Goal: Information Seeking & Learning: Learn about a topic

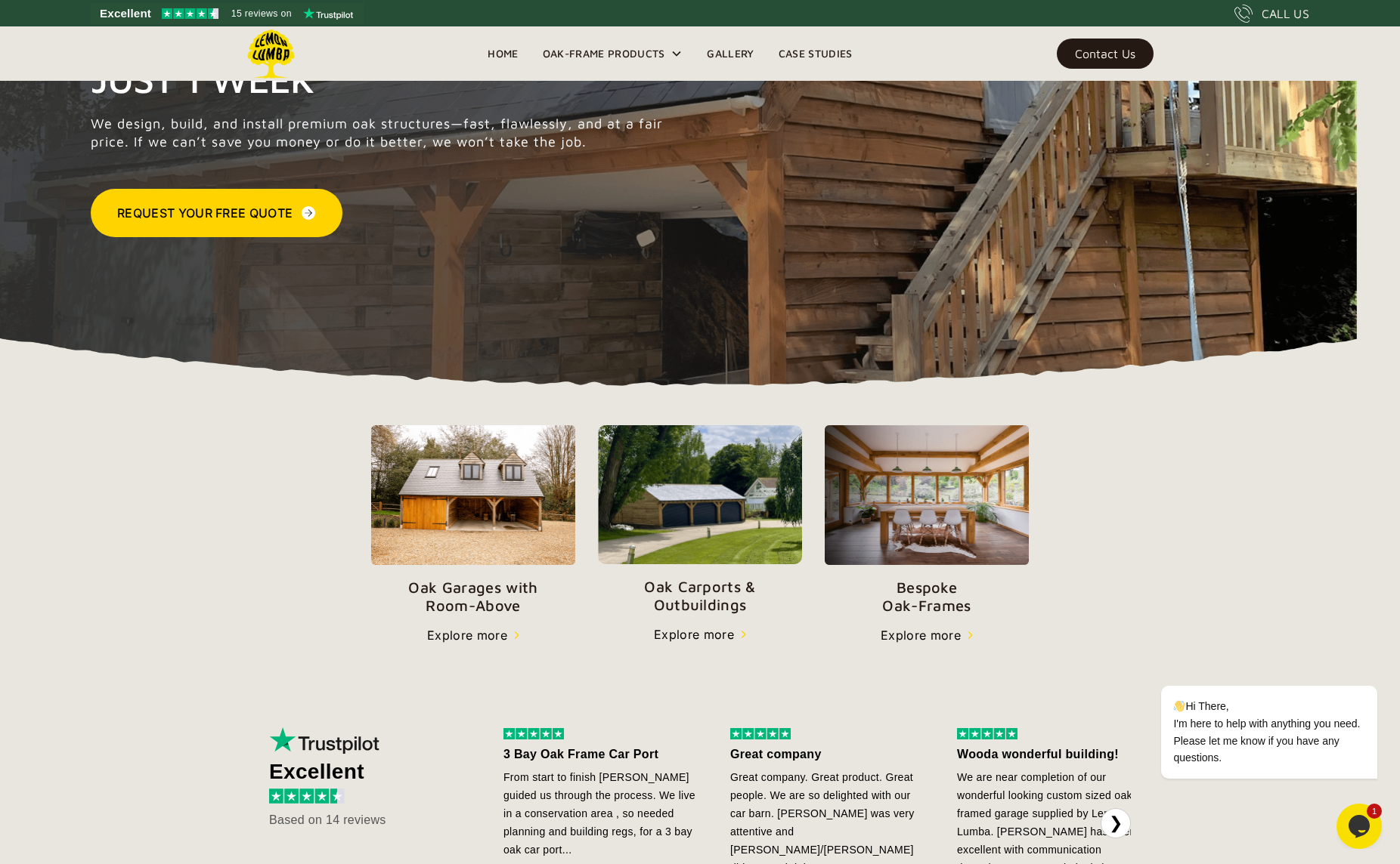
click at [688, 521] on img at bounding box center [700, 494] width 204 height 139
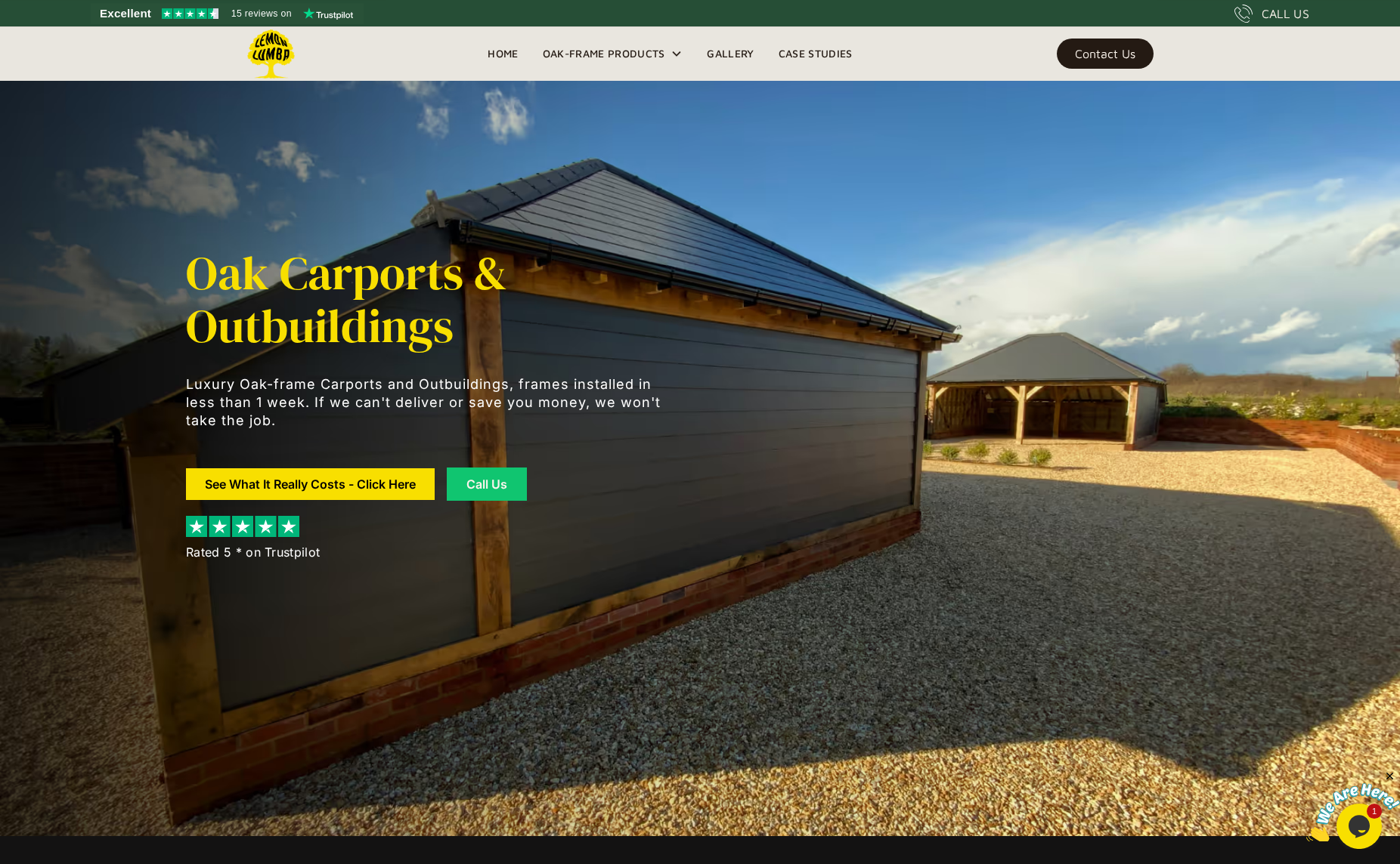
scroll to position [36, 0]
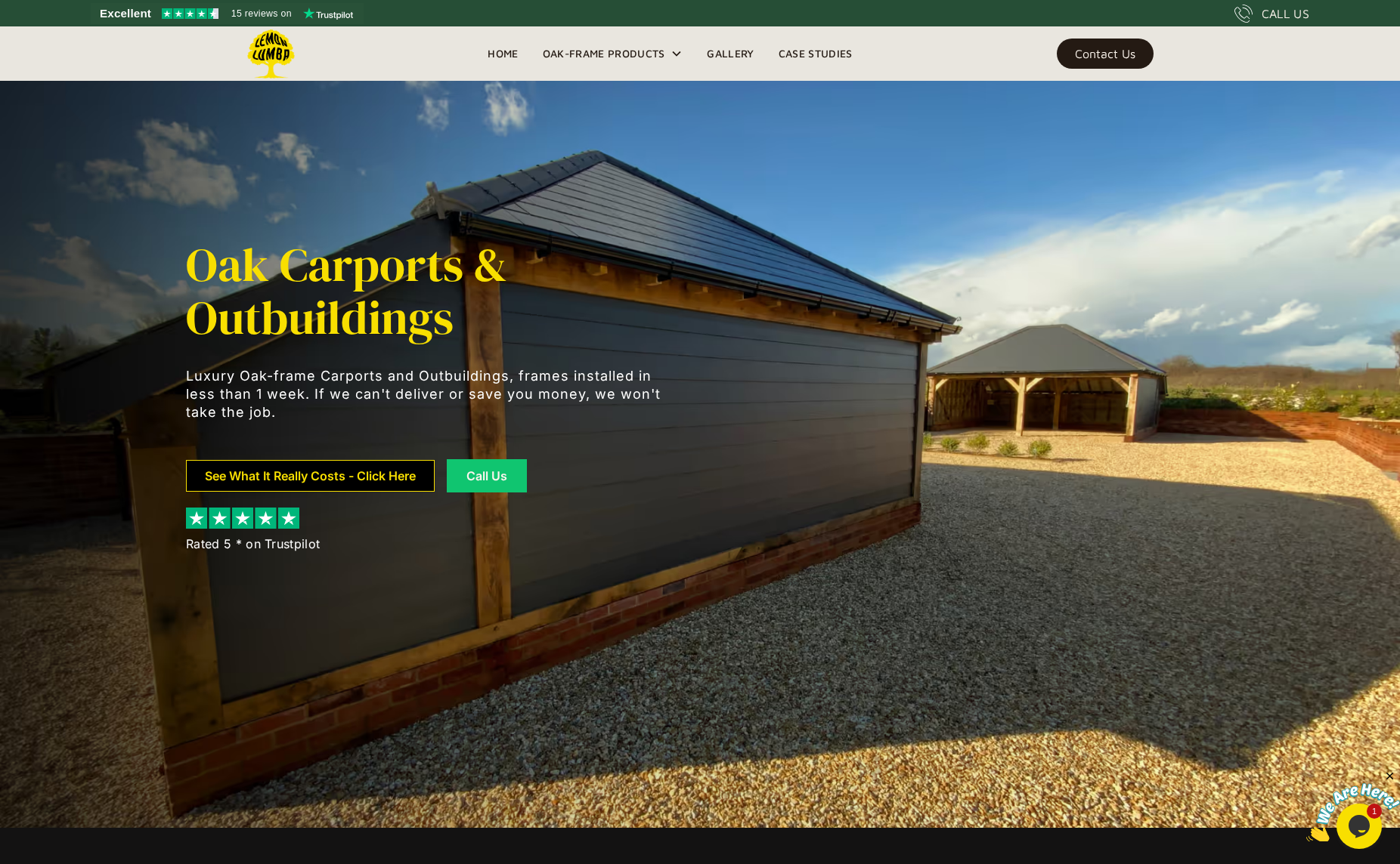
click at [317, 478] on link "See What It Really Costs - Click Here" at bounding box center [309, 476] width 248 height 32
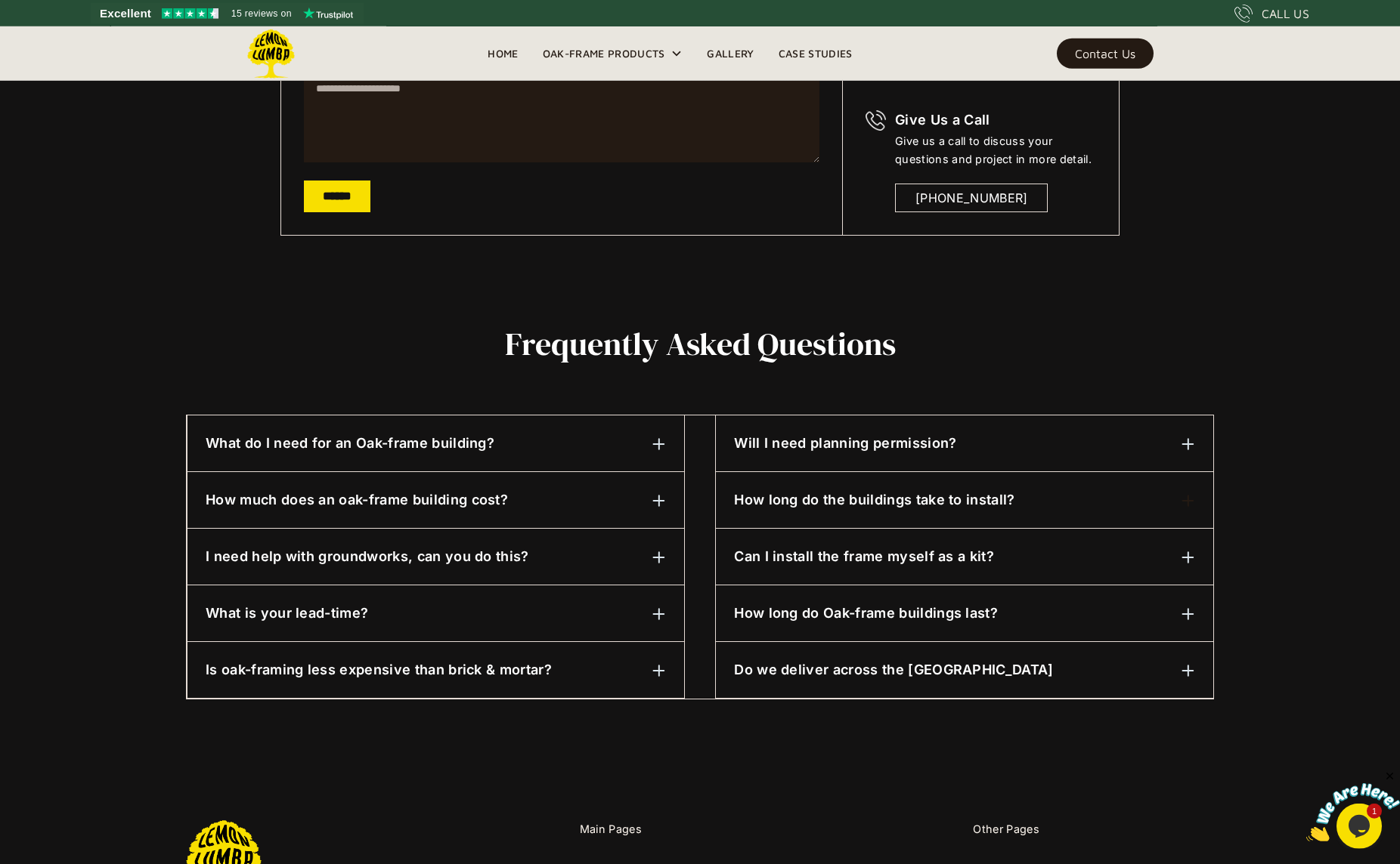
scroll to position [509, 0]
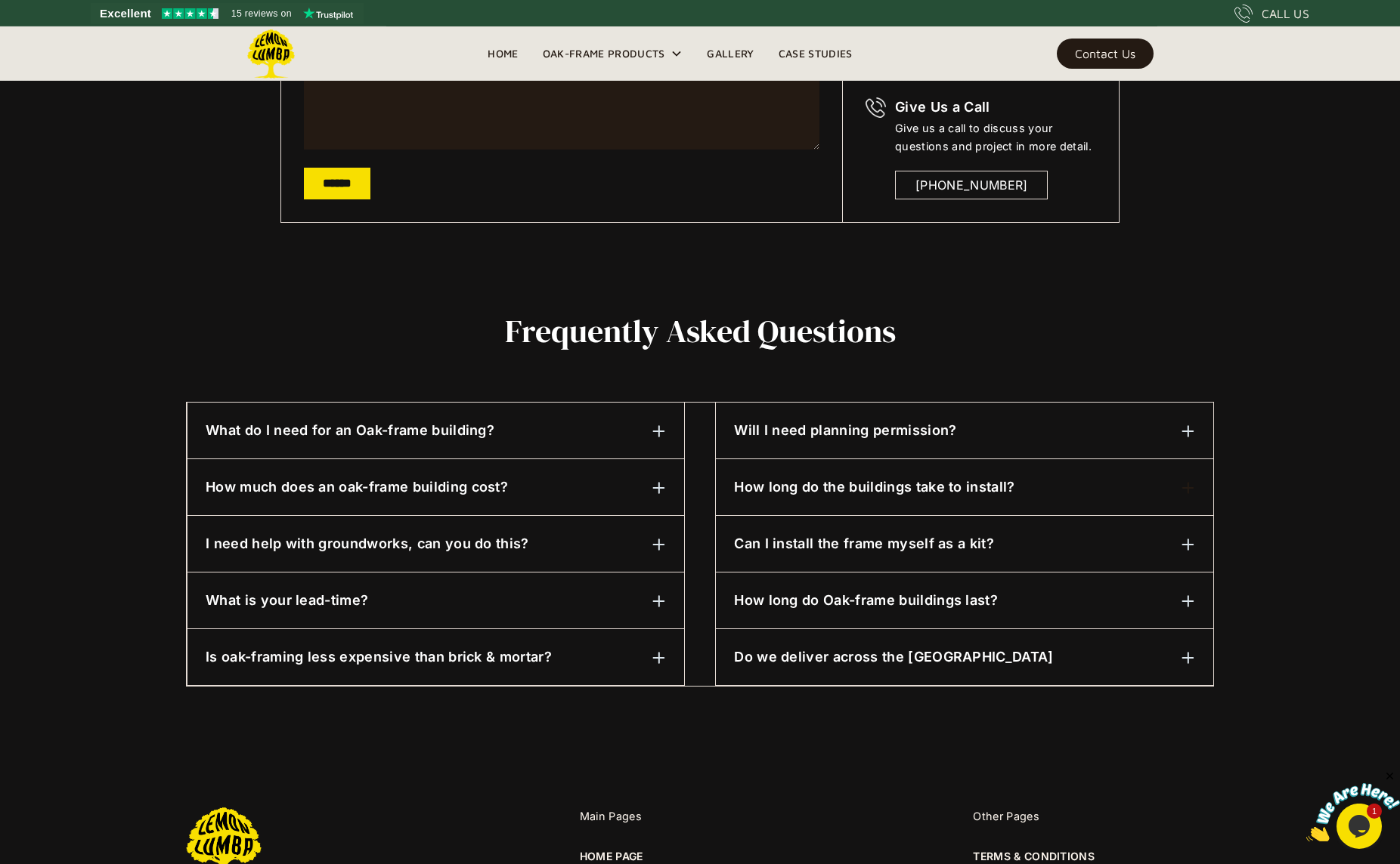
click at [951, 415] on div "Will I need planning permission? 99 percent of the time, yes. Not to worry, we …" at bounding box center [964, 431] width 497 height 57
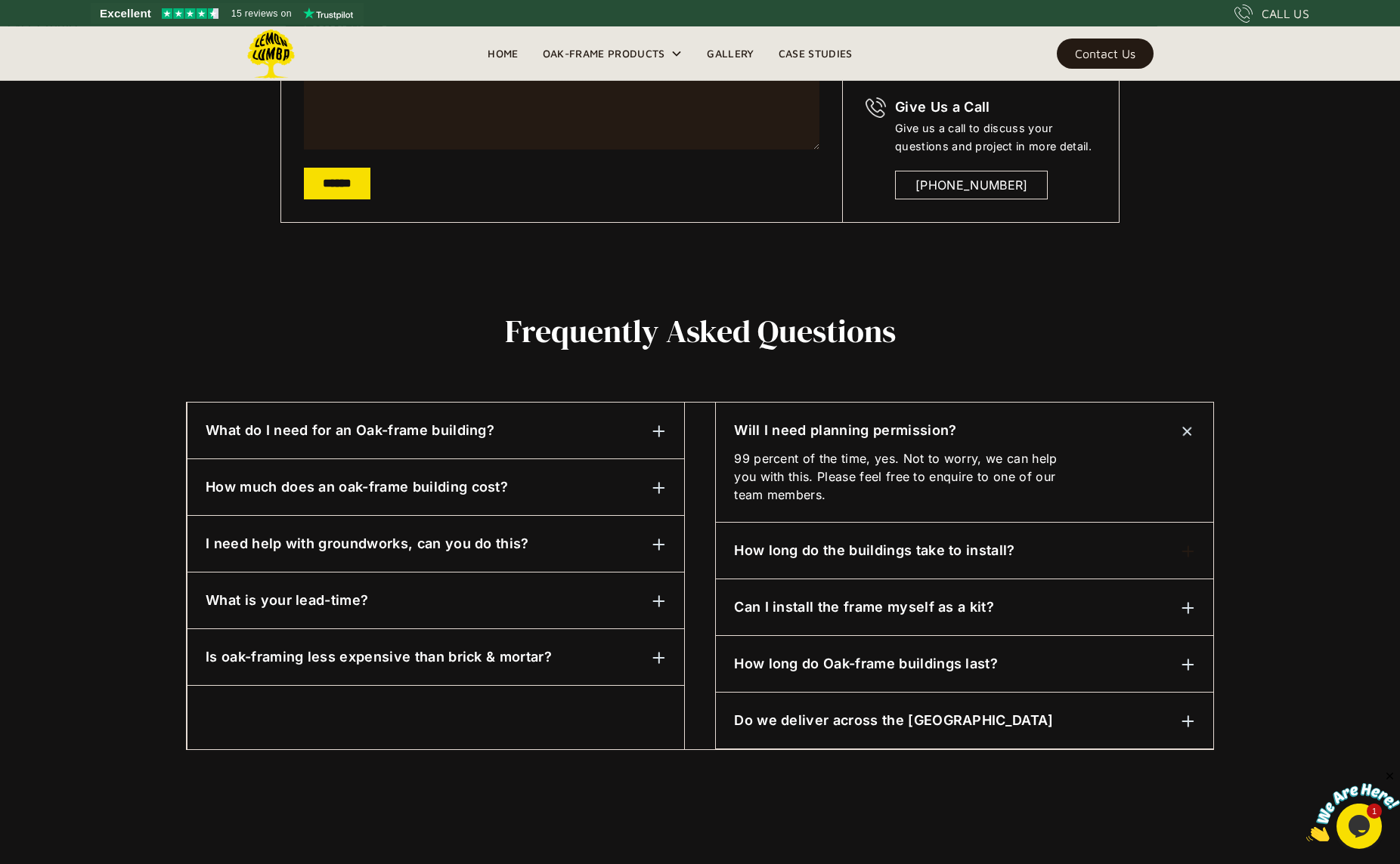
click at [783, 553] on h6 "How long do the buildings take to install?" at bounding box center [873, 551] width 280 height 20
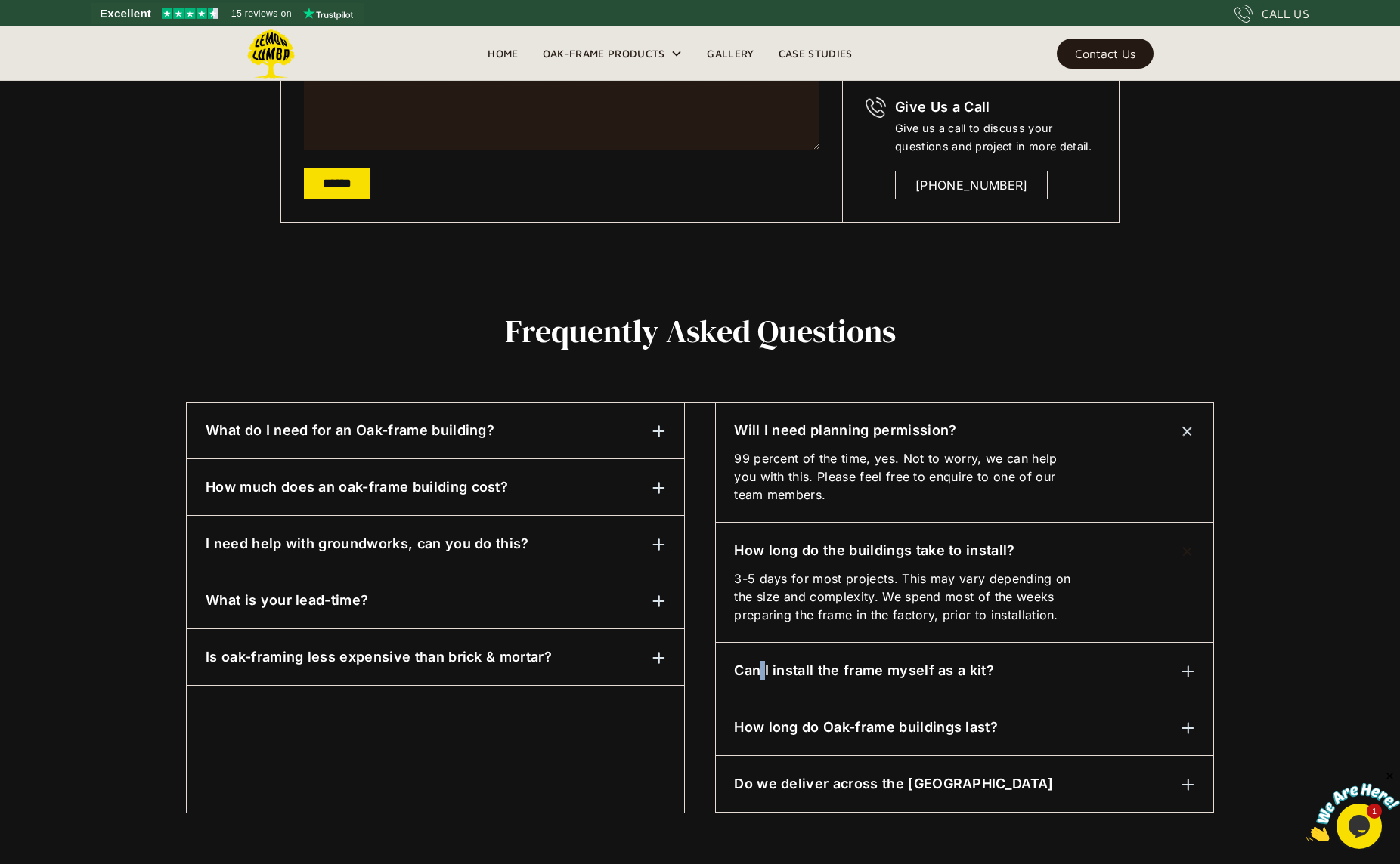
click at [763, 670] on h6 "Can I install the frame myself as a kit?" at bounding box center [863, 671] width 260 height 20
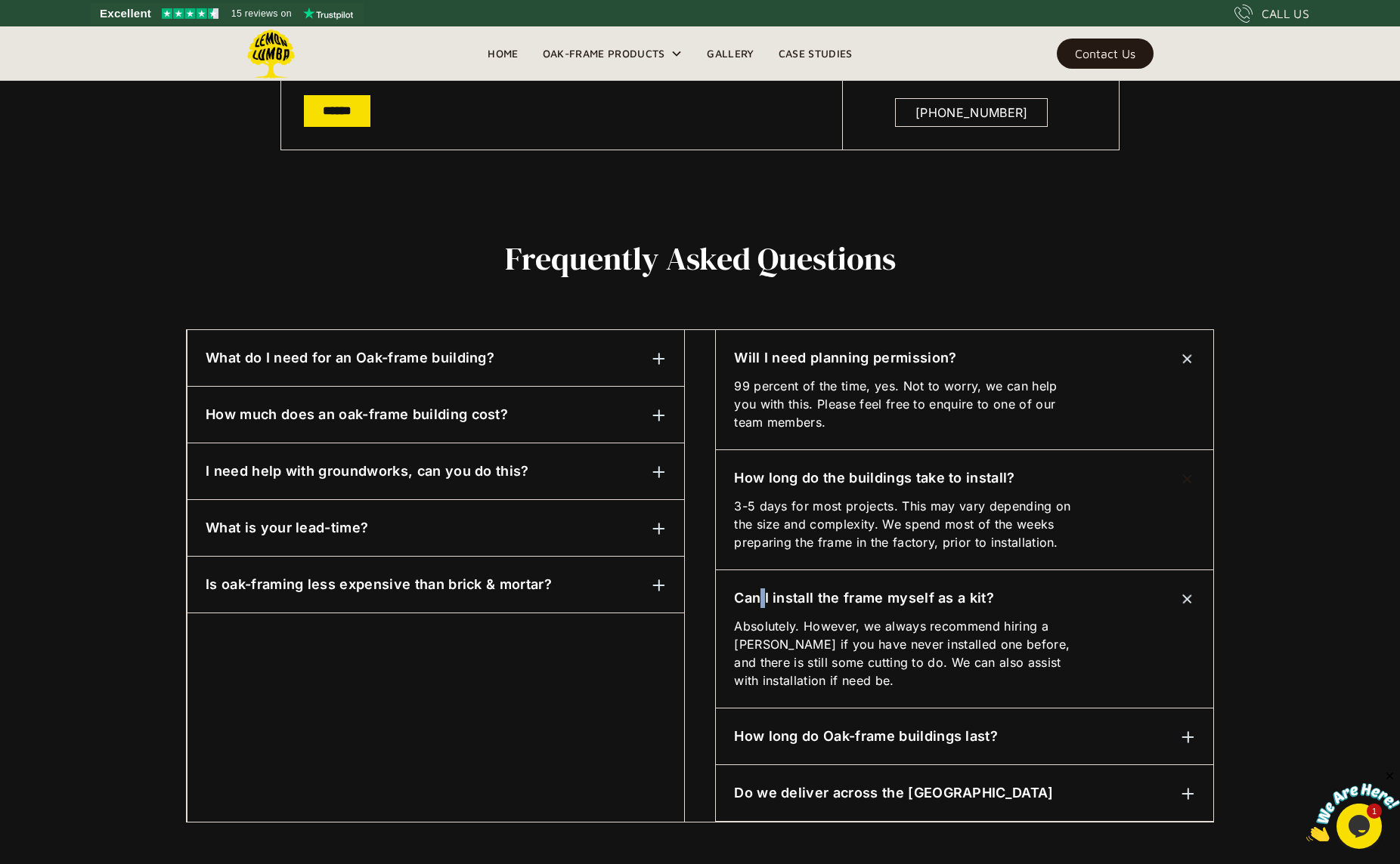
scroll to position [618, 0]
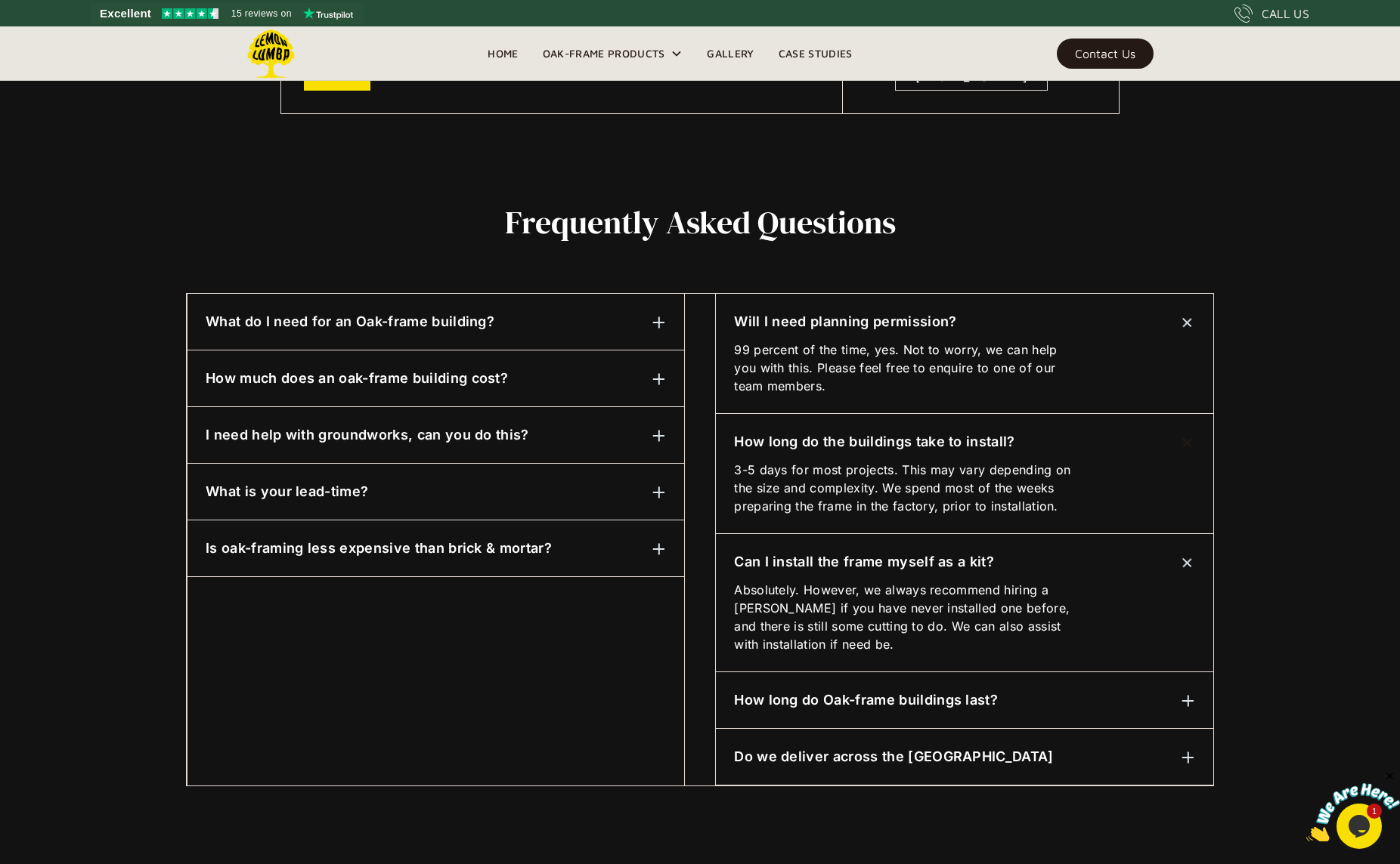
click at [450, 556] on h6 "Is oak-framing less expensive than brick & mortar?" at bounding box center [378, 549] width 346 height 20
click at [395, 494] on div "What is your lead-time?" at bounding box center [435, 492] width 460 height 20
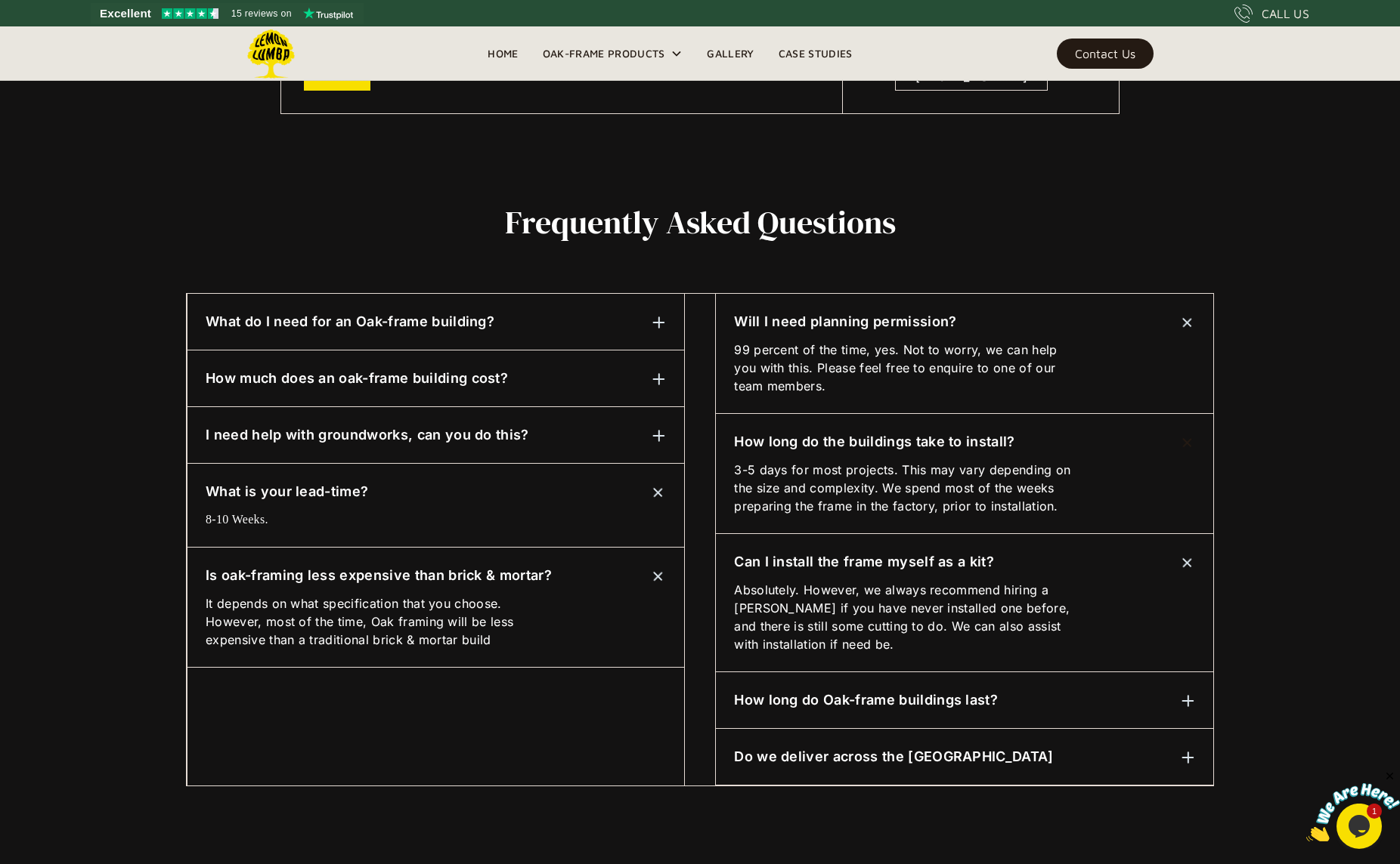
click at [400, 441] on h6 "I need help with groundworks, can you do this?" at bounding box center [367, 435] width 323 height 20
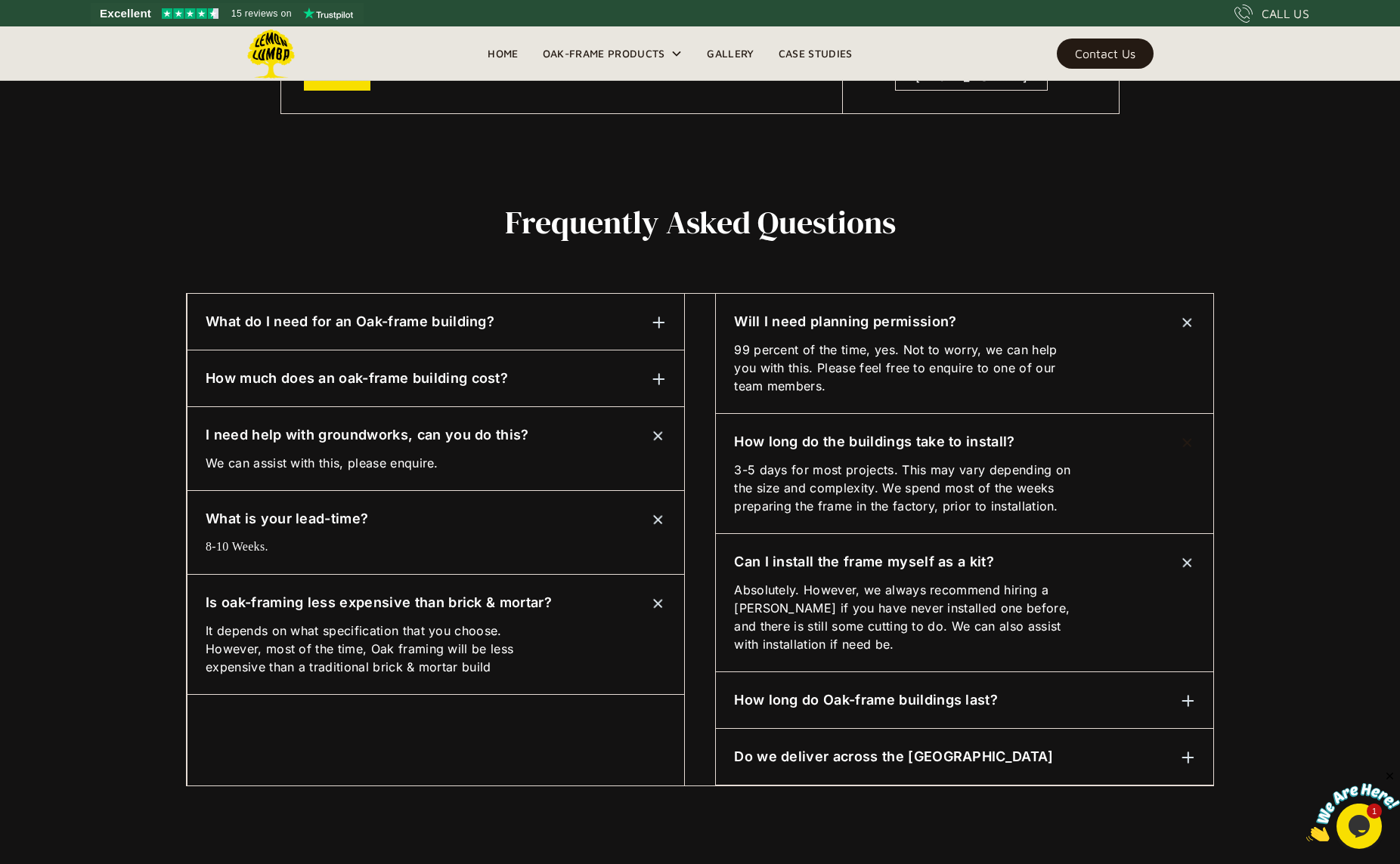
click at [420, 381] on h6 "How much does an oak-frame building cost?" at bounding box center [356, 379] width 302 height 20
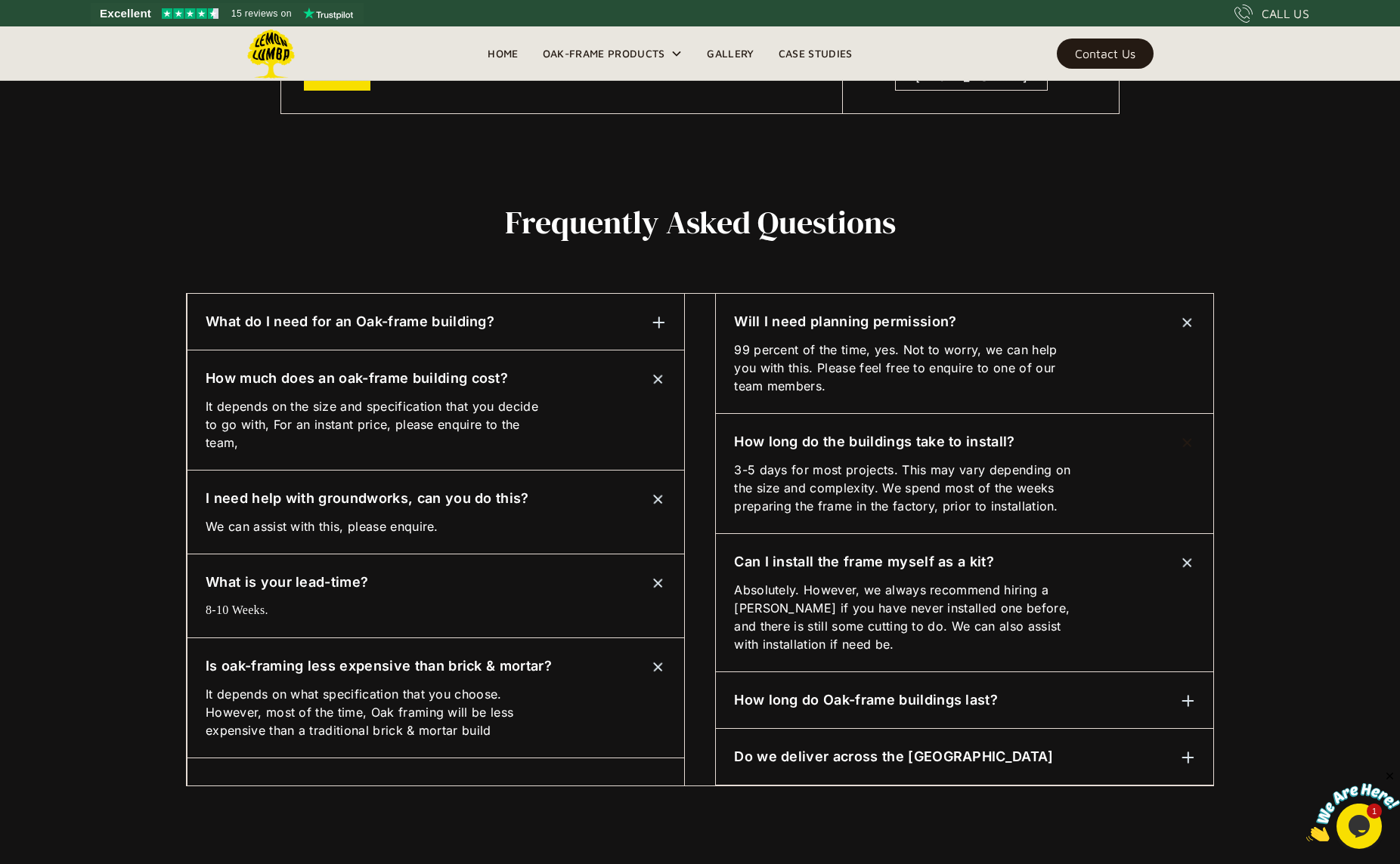
click at [425, 331] on h6 "What do I need for an Oak-frame building?" at bounding box center [349, 322] width 288 height 20
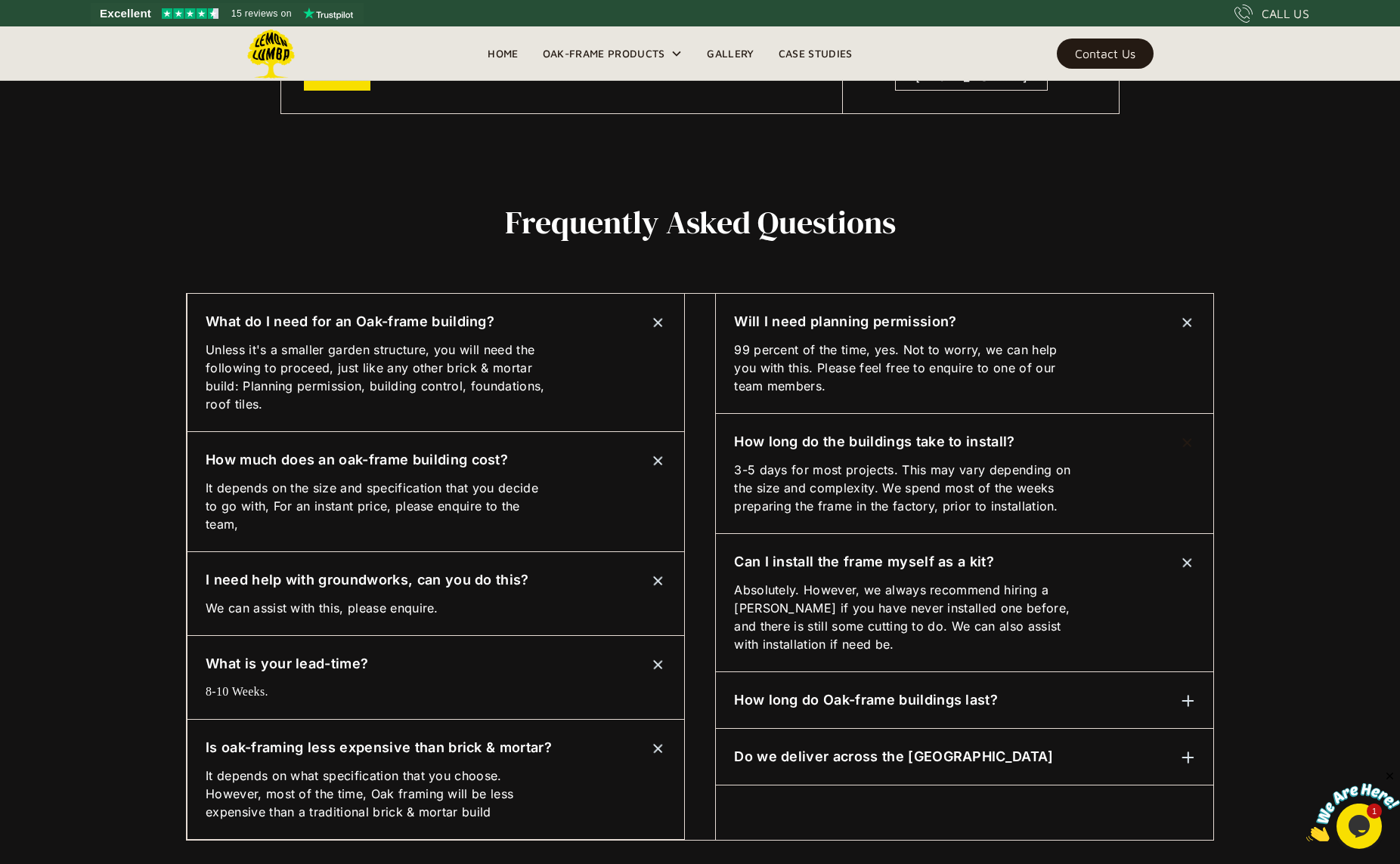
click at [735, 52] on link "Gallery" at bounding box center [729, 53] width 71 height 23
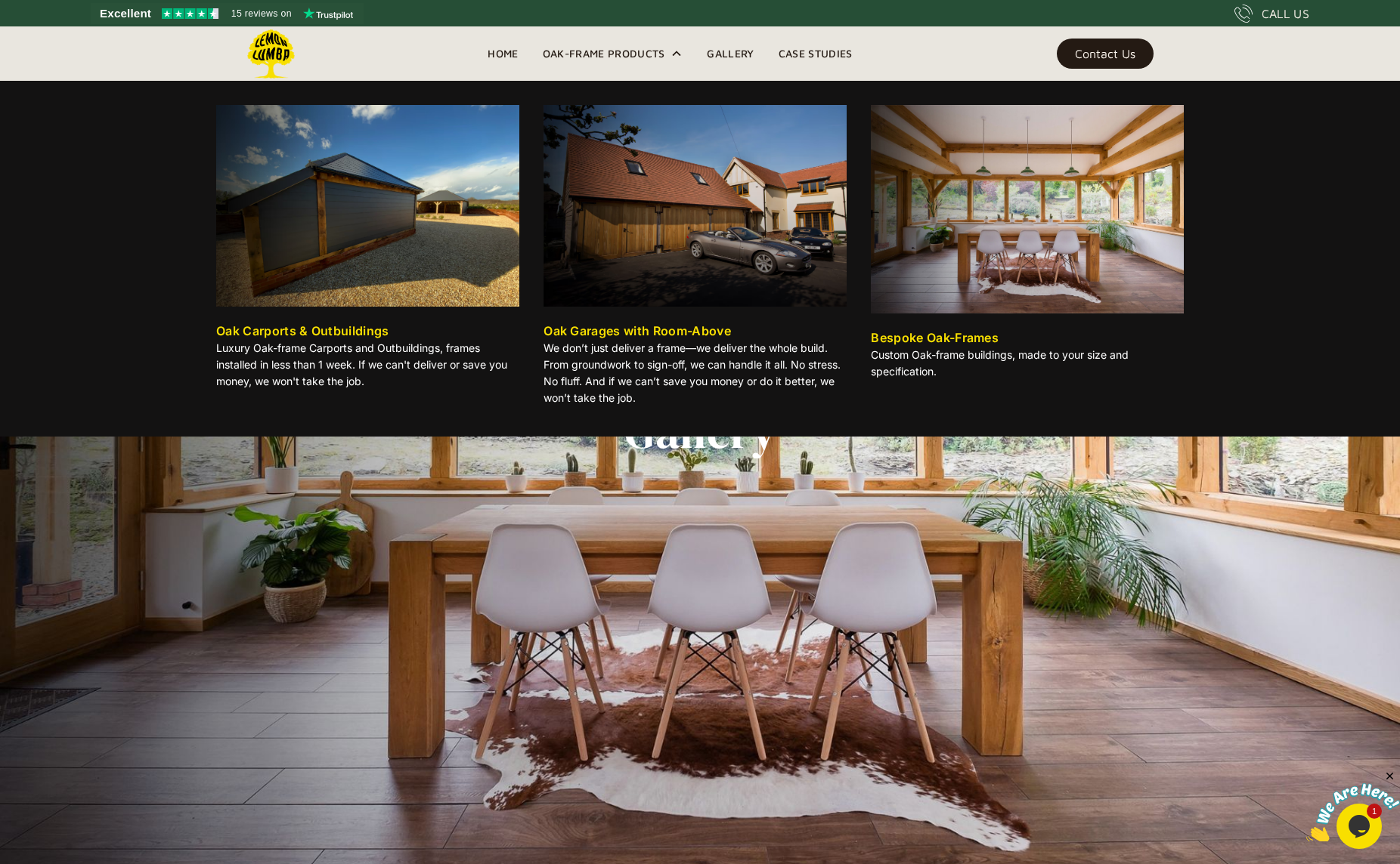
click at [662, 53] on div "Oak-Frame Products" at bounding box center [604, 54] width 123 height 18
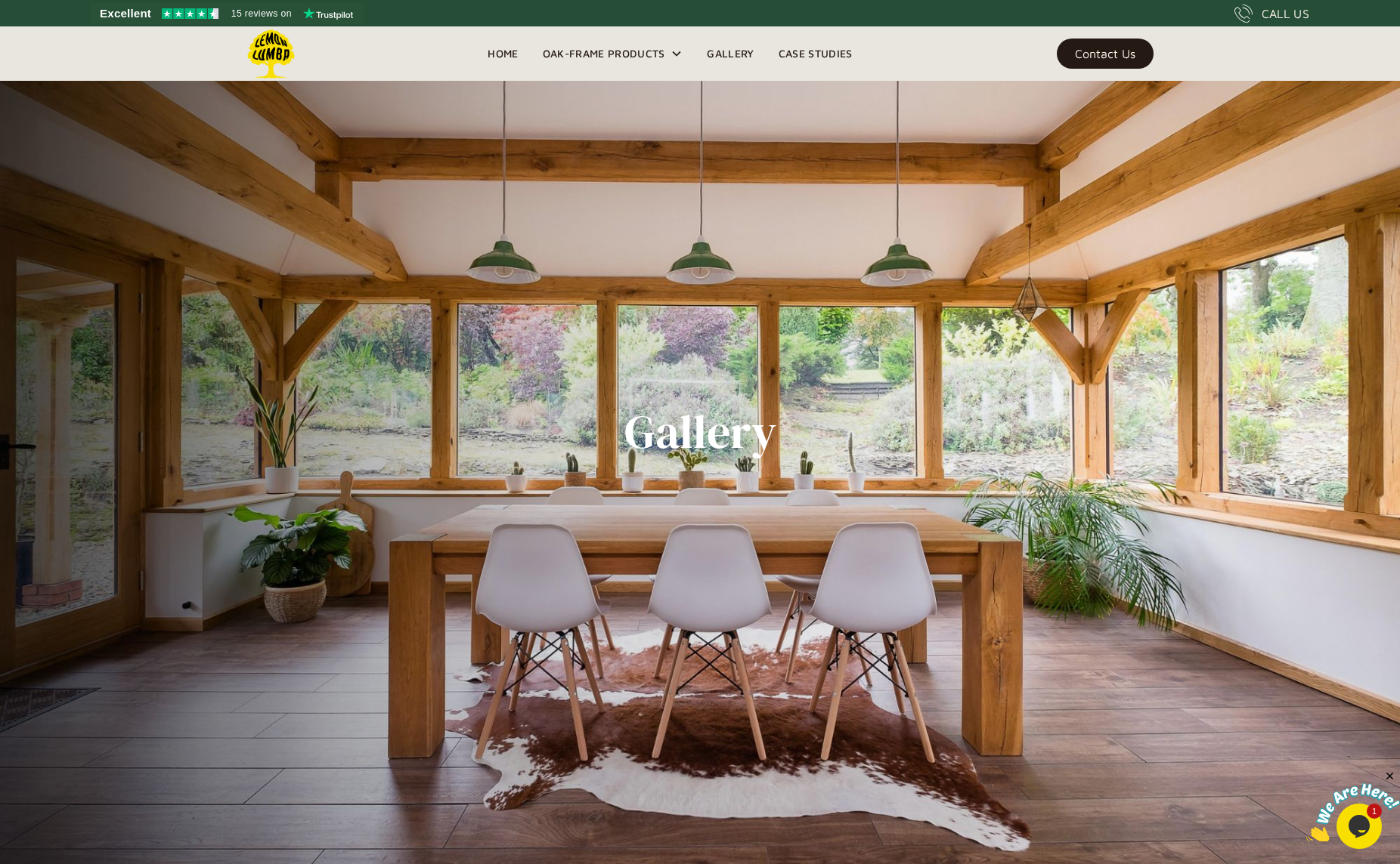
click at [664, 52] on div "Oak-Frame Products" at bounding box center [604, 54] width 123 height 18
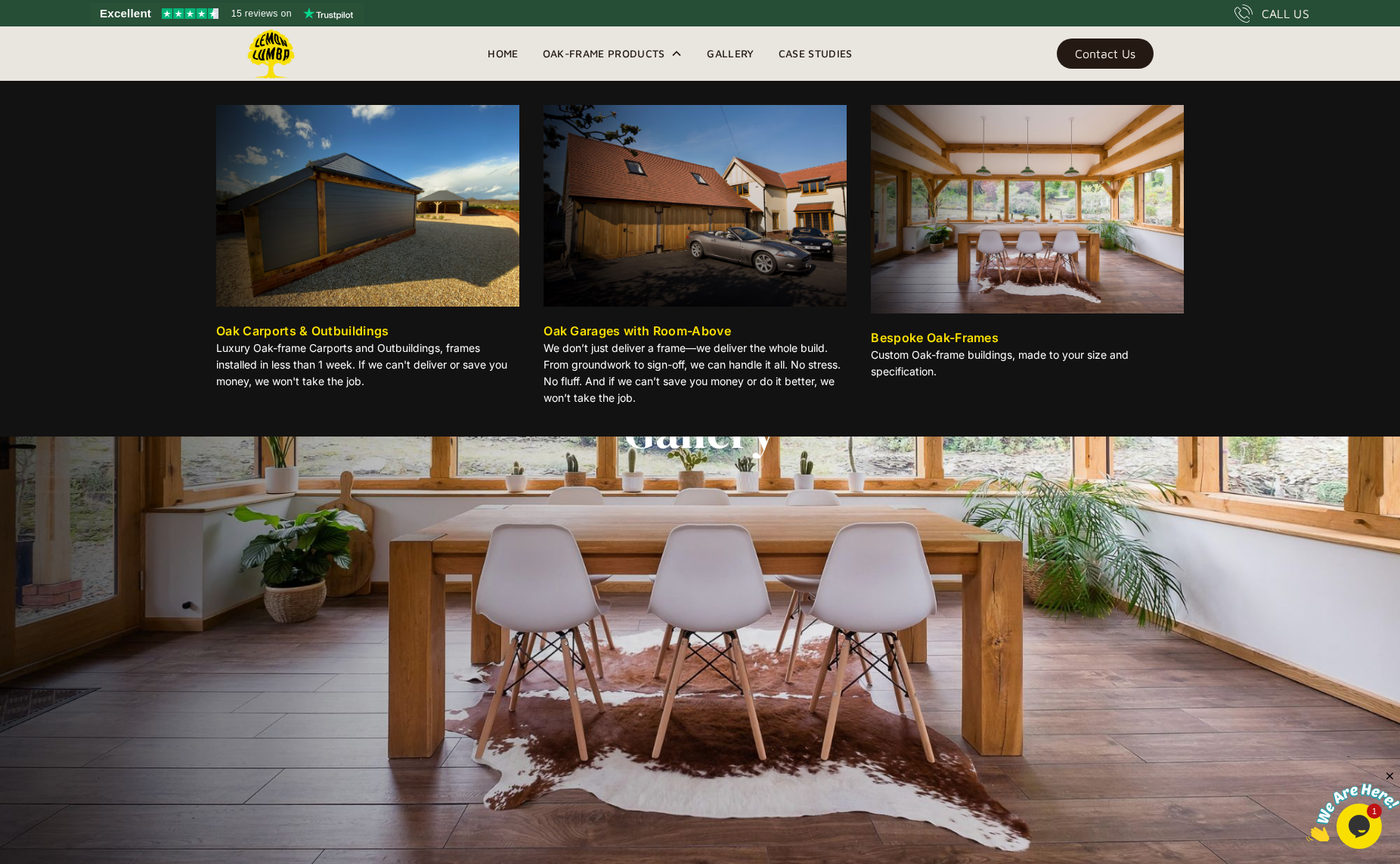
click at [450, 221] on img at bounding box center [368, 206] width 303 height 202
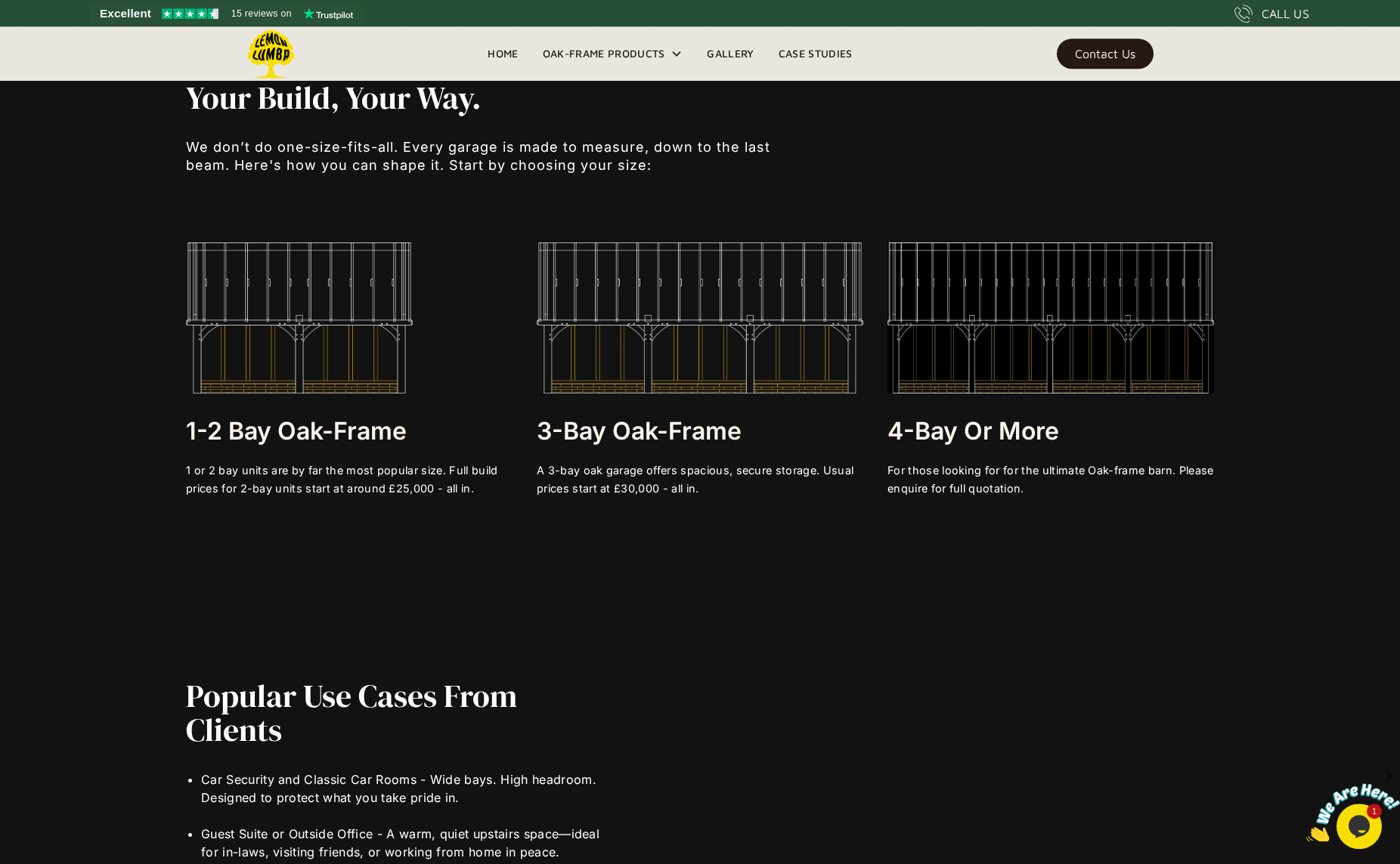
scroll to position [3292, 0]
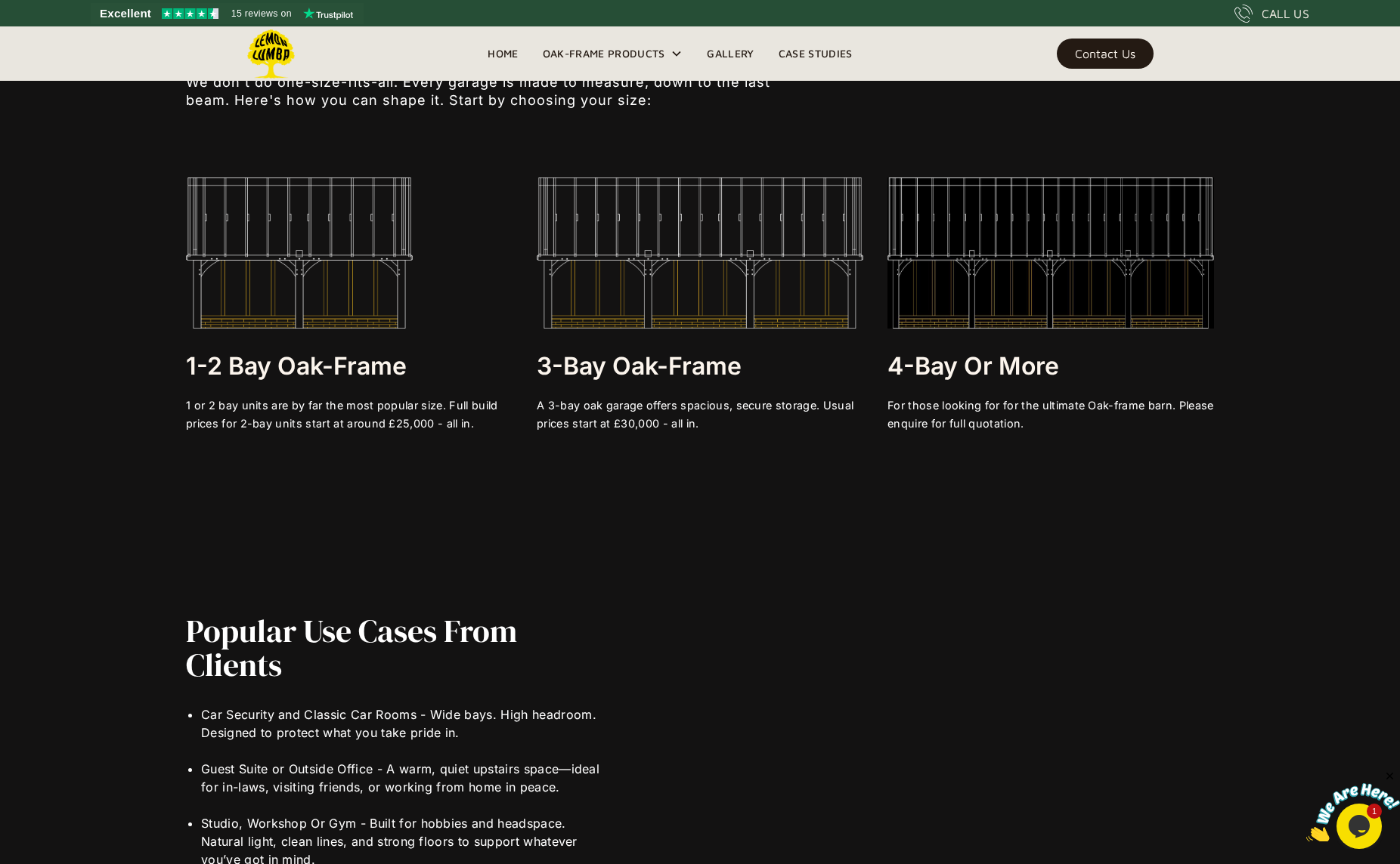
click at [731, 359] on h3 "3-bay Oak-frame" at bounding box center [700, 366] width 326 height 30
click at [730, 367] on h3 "3-bay Oak-frame" at bounding box center [700, 366] width 326 height 30
click at [746, 292] on img at bounding box center [700, 252] width 326 height 151
click at [742, 288] on img at bounding box center [700, 252] width 326 height 151
click at [743, 288] on img at bounding box center [700, 252] width 326 height 151
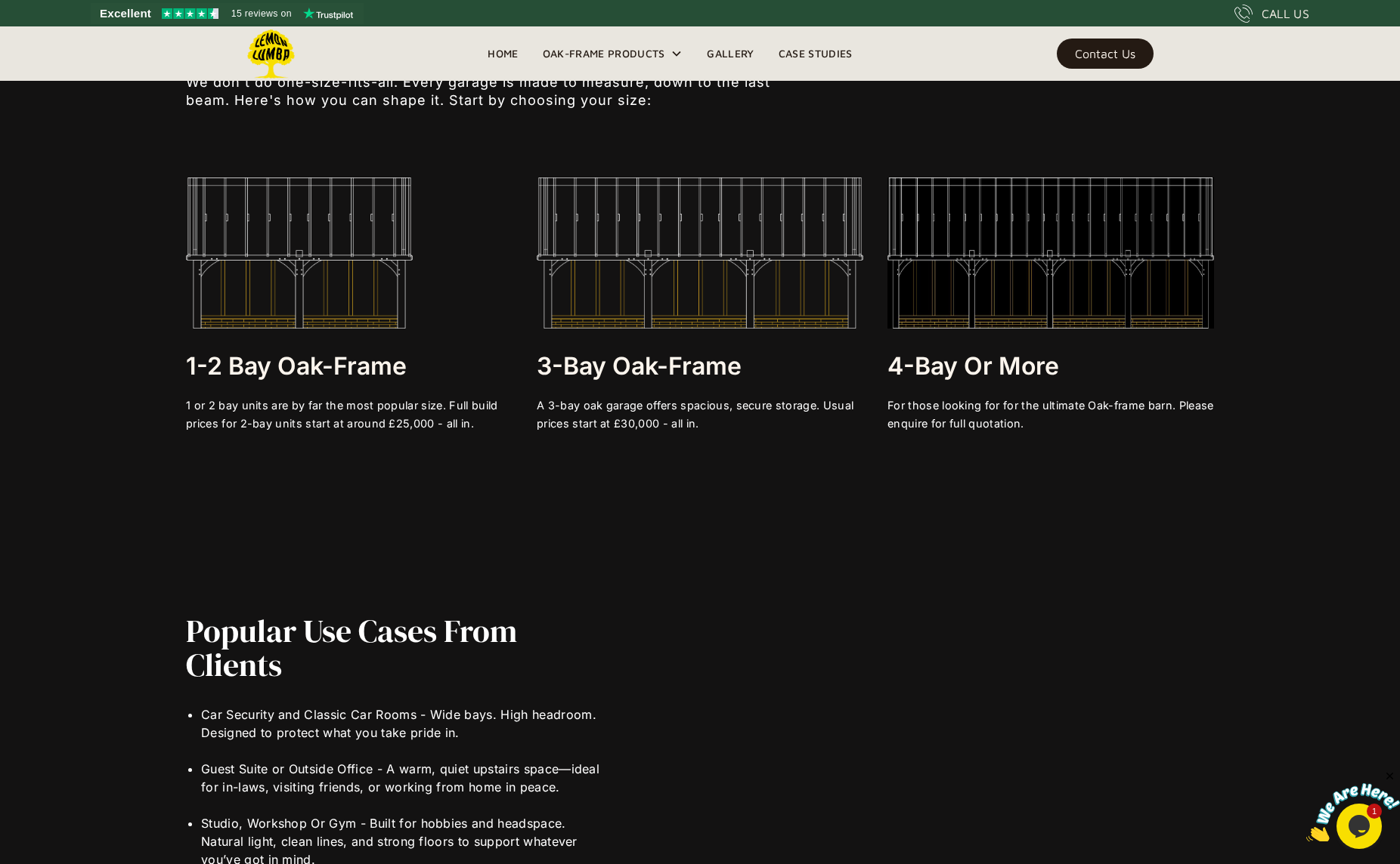
click at [744, 288] on img at bounding box center [700, 252] width 326 height 151
click at [745, 286] on img at bounding box center [700, 252] width 326 height 151
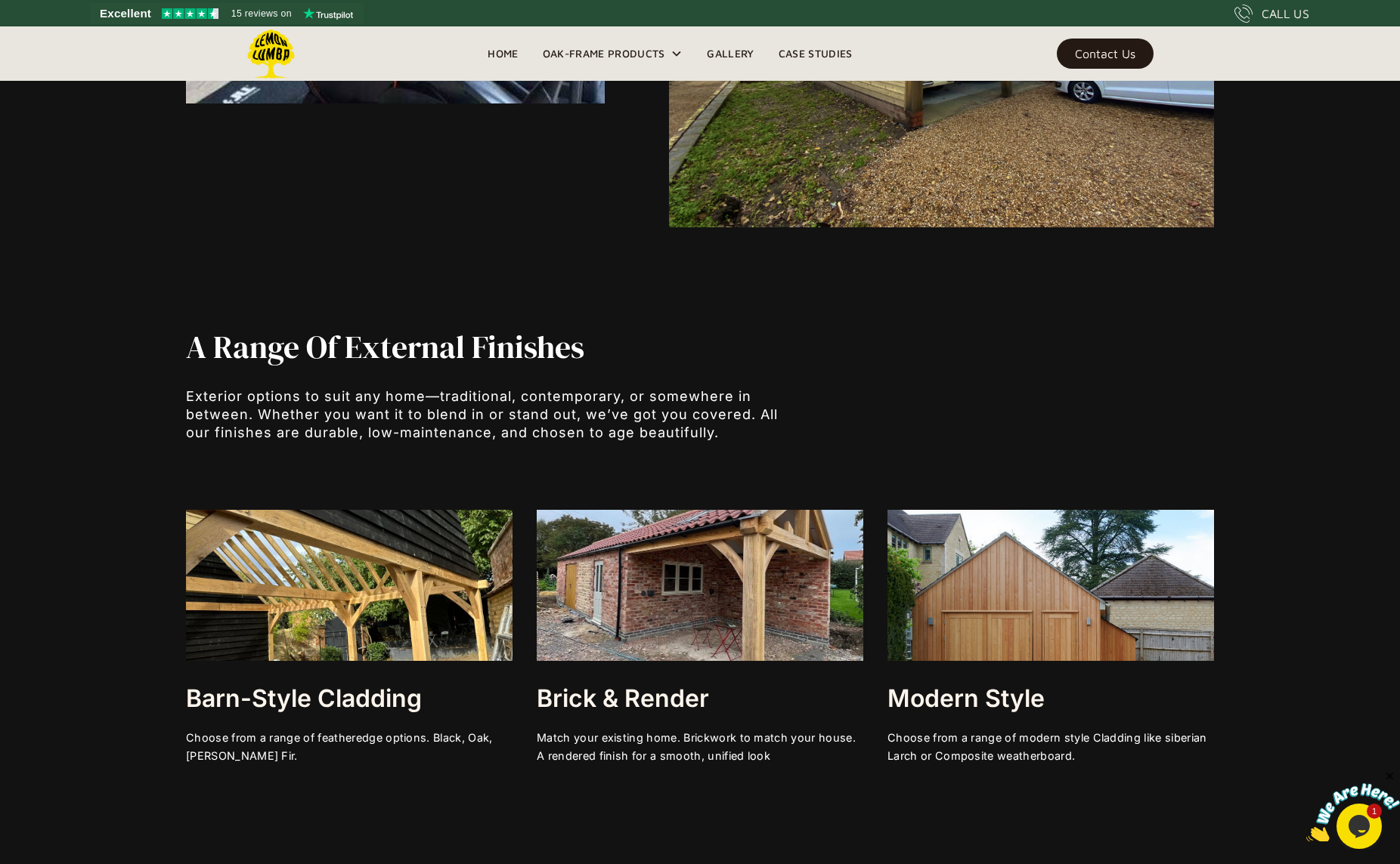
scroll to position [4815, 0]
